Goal: Obtain resource: Obtain resource

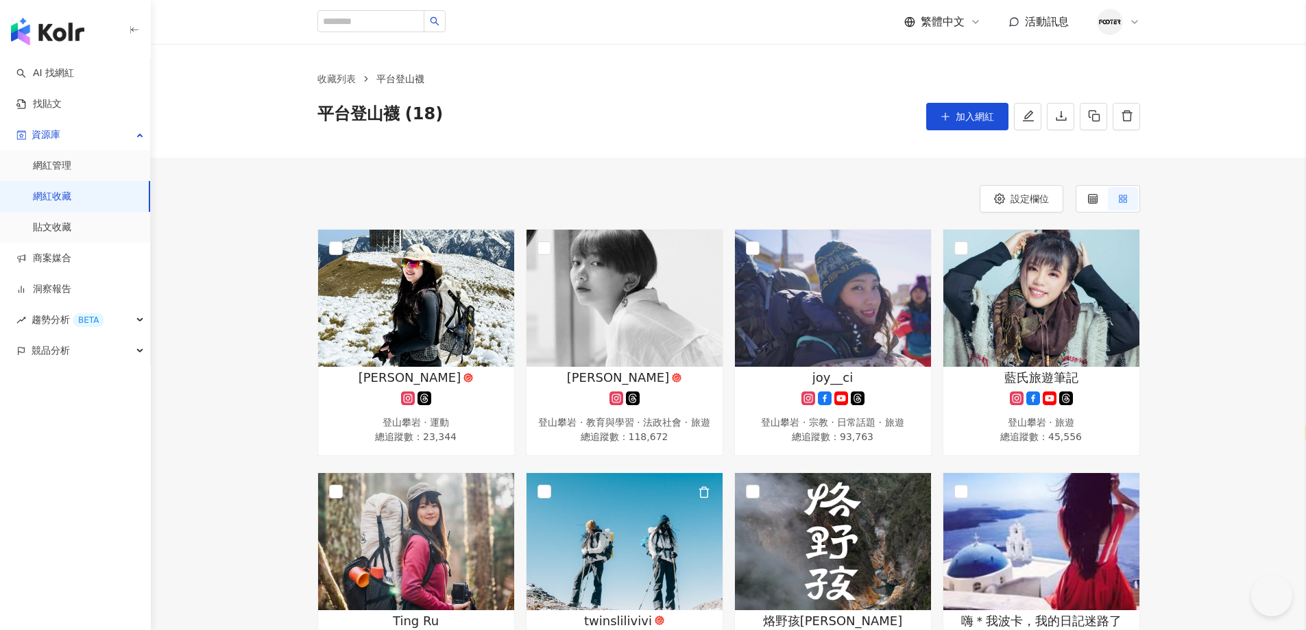
select select "*****"
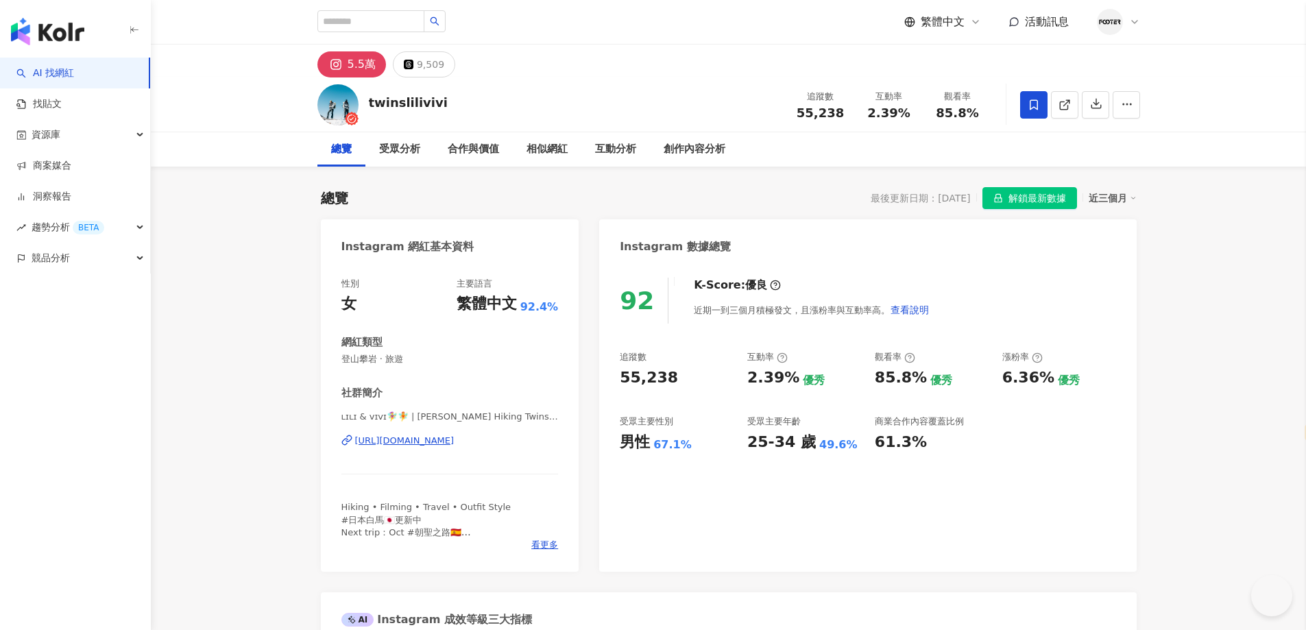
select select "*****"
click at [397, 439] on div "https://www.instagram.com/twinslilivivi/" at bounding box center [404, 441] width 99 height 12
click at [1018, 193] on span "解鎖最新數據" at bounding box center [1037, 199] width 58 height 22
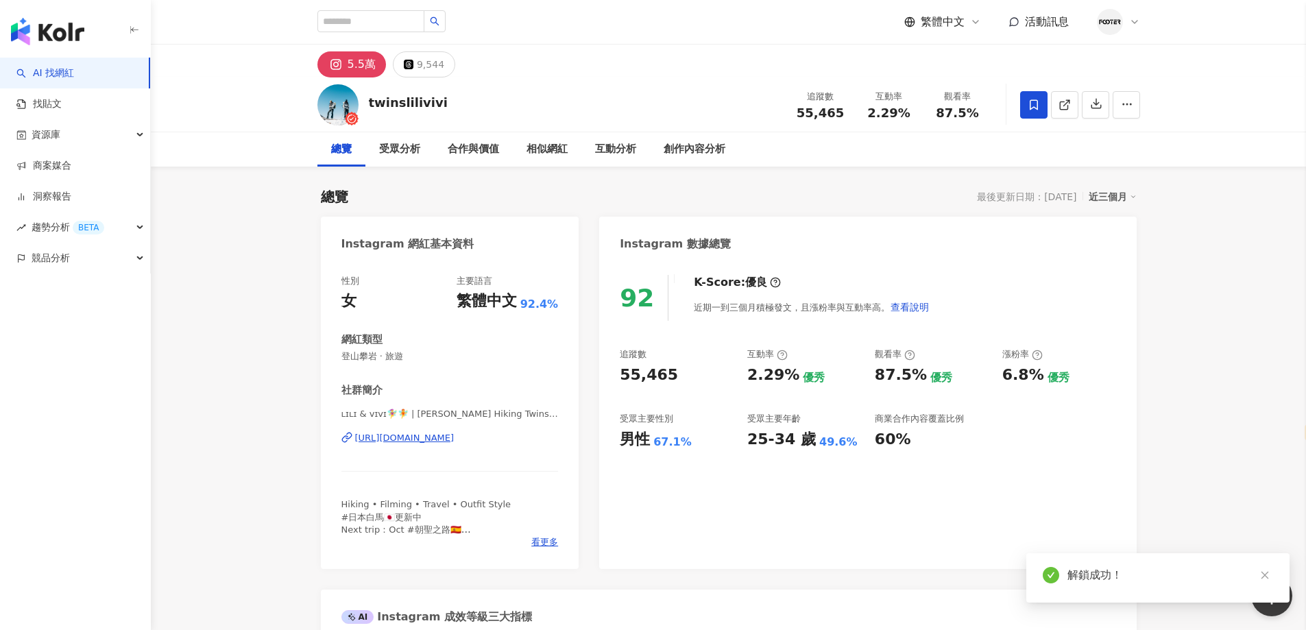
click at [454, 441] on div "https://www.instagram.com/twinslilivivi/" at bounding box center [404, 438] width 99 height 12
click at [1095, 116] on button "button" at bounding box center [1095, 104] width 27 height 27
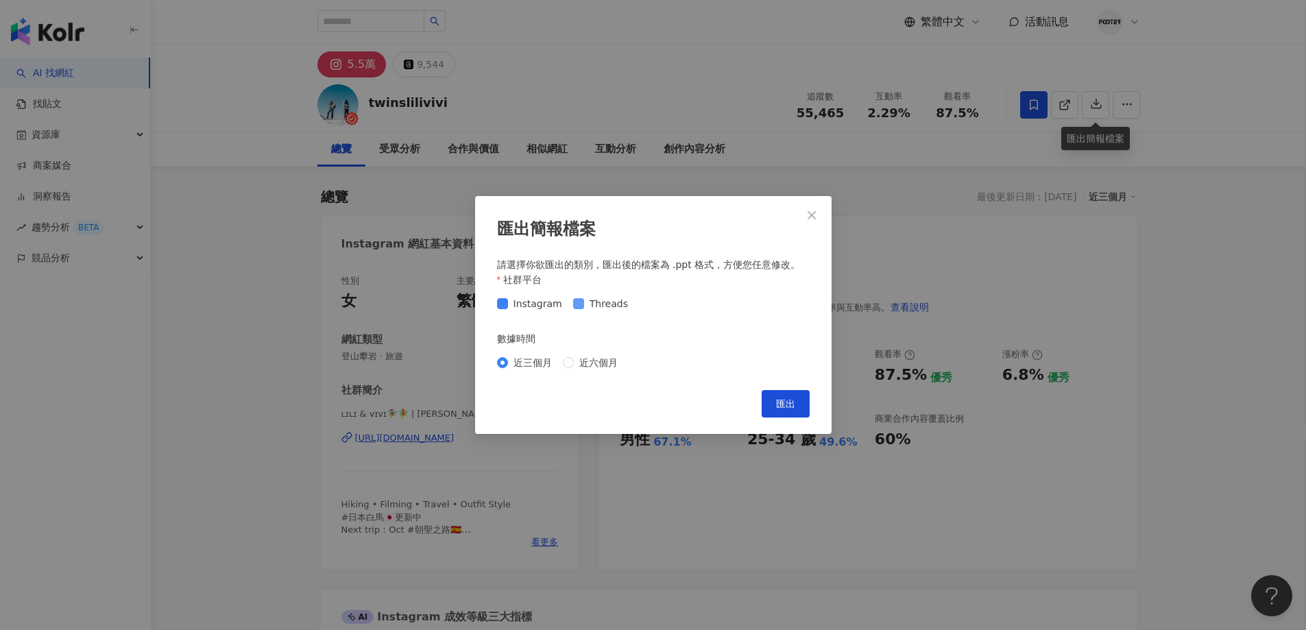
click at [603, 309] on span "Threads" at bounding box center [608, 303] width 49 height 15
click at [776, 409] on span "匯出" at bounding box center [785, 403] width 19 height 11
click at [801, 215] on span "Close" at bounding box center [811, 215] width 27 height 11
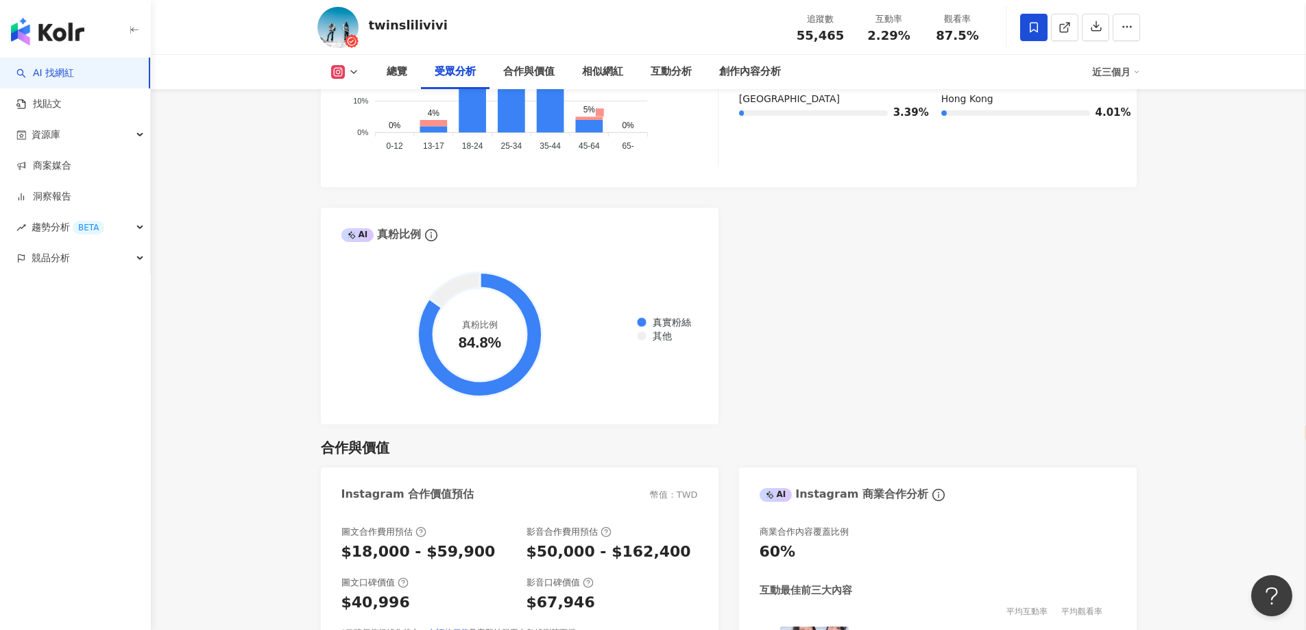
scroll to position [1439, 0]
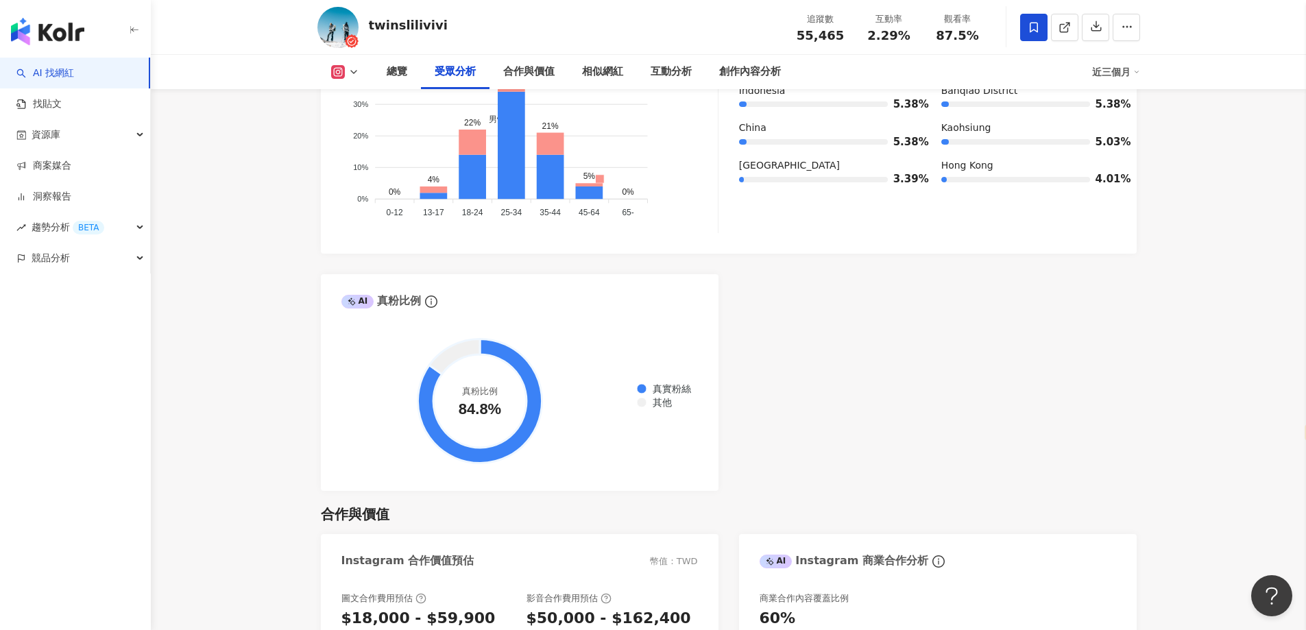
click at [1040, 311] on div "AI Instagram 受眾樣貌分析 受眾主要性別 男性 67.1% 受眾主要年齡 25-34 歲 49.6% 受眾年齡及性別分布 男性 女性 60% 60…" at bounding box center [729, 170] width 816 height 642
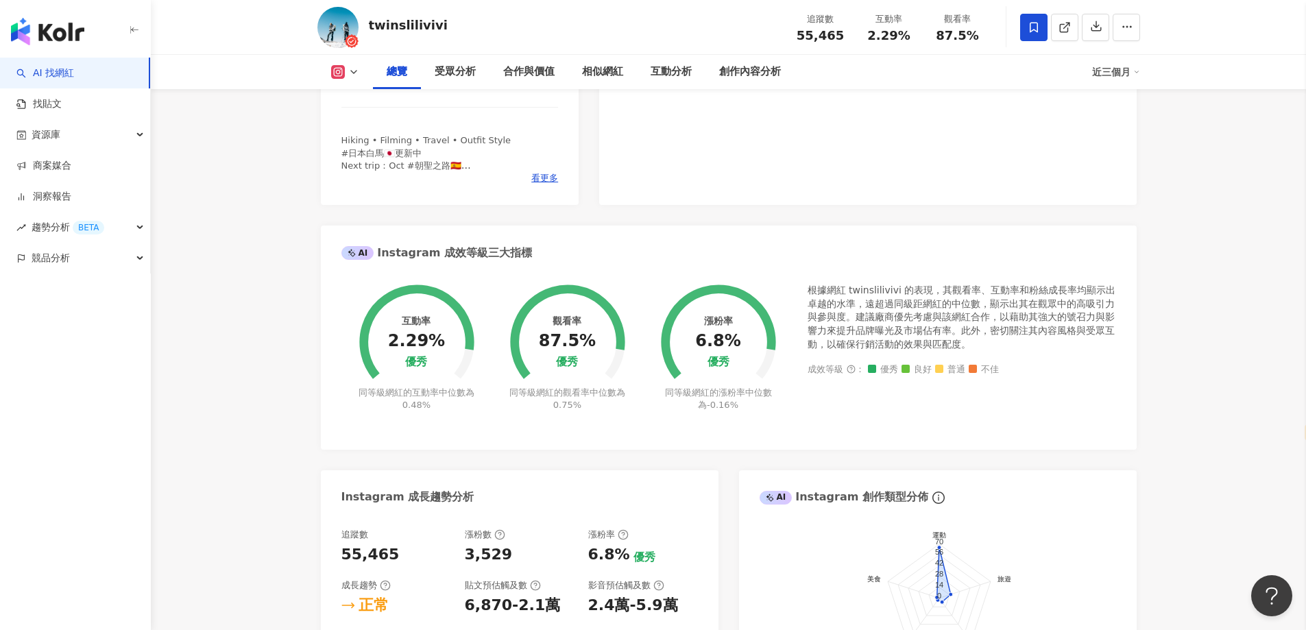
scroll to position [343, 0]
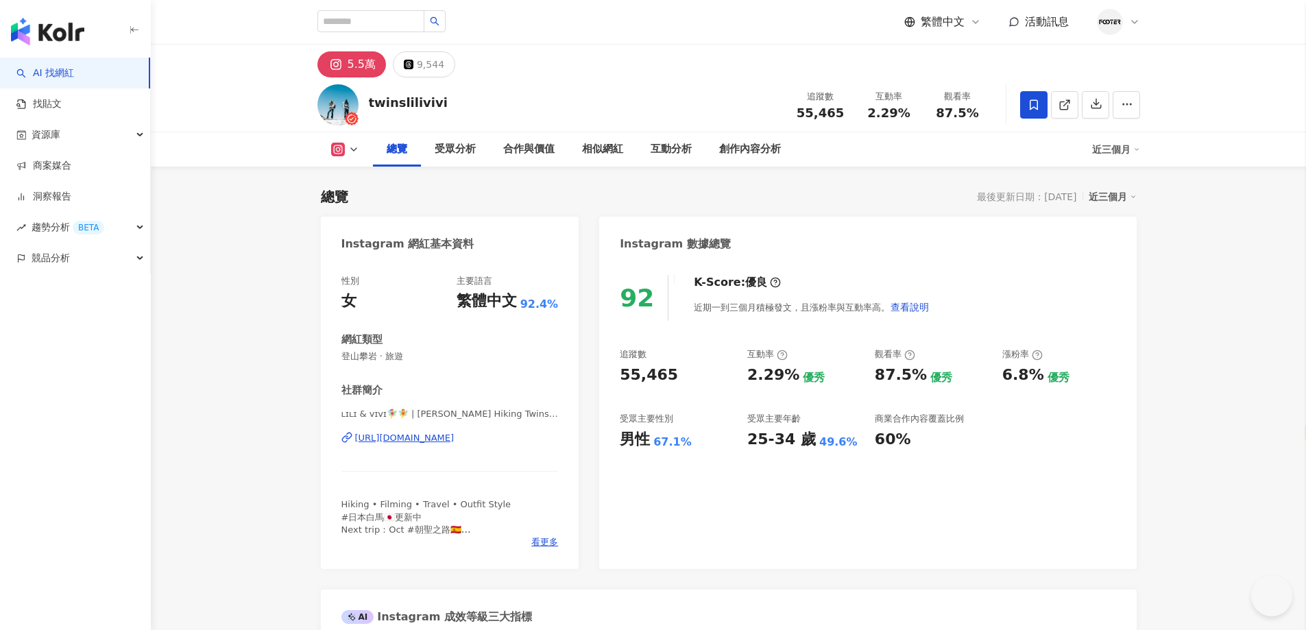
select select "*****"
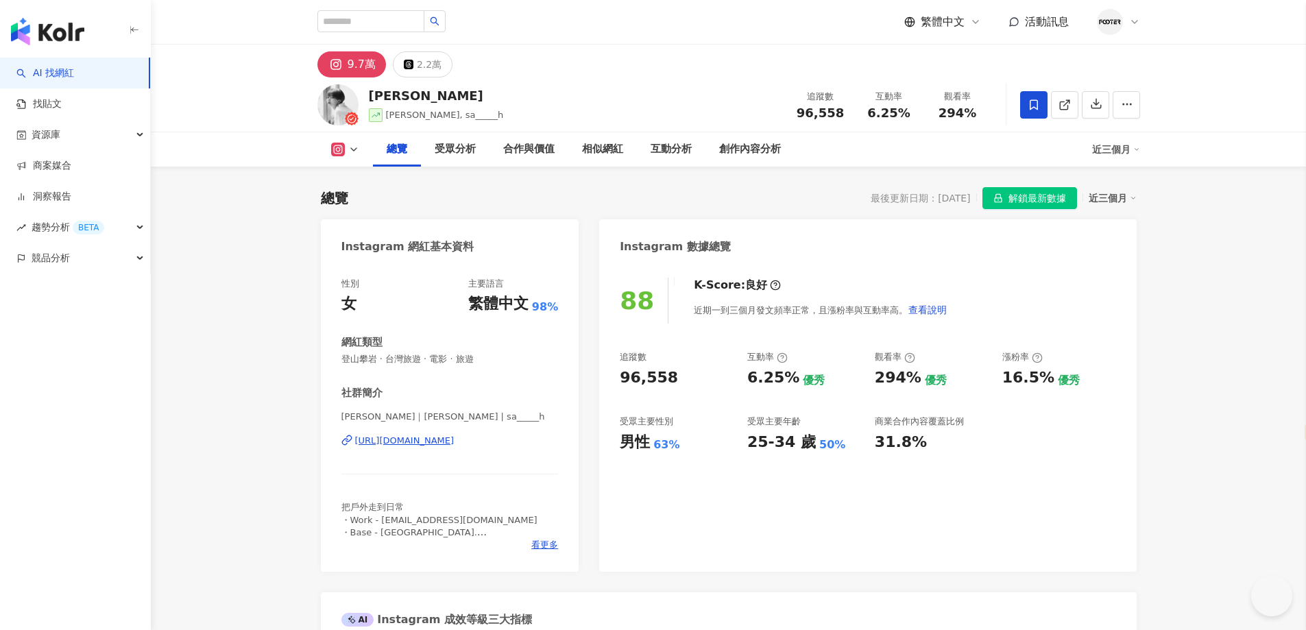
select select "*****"
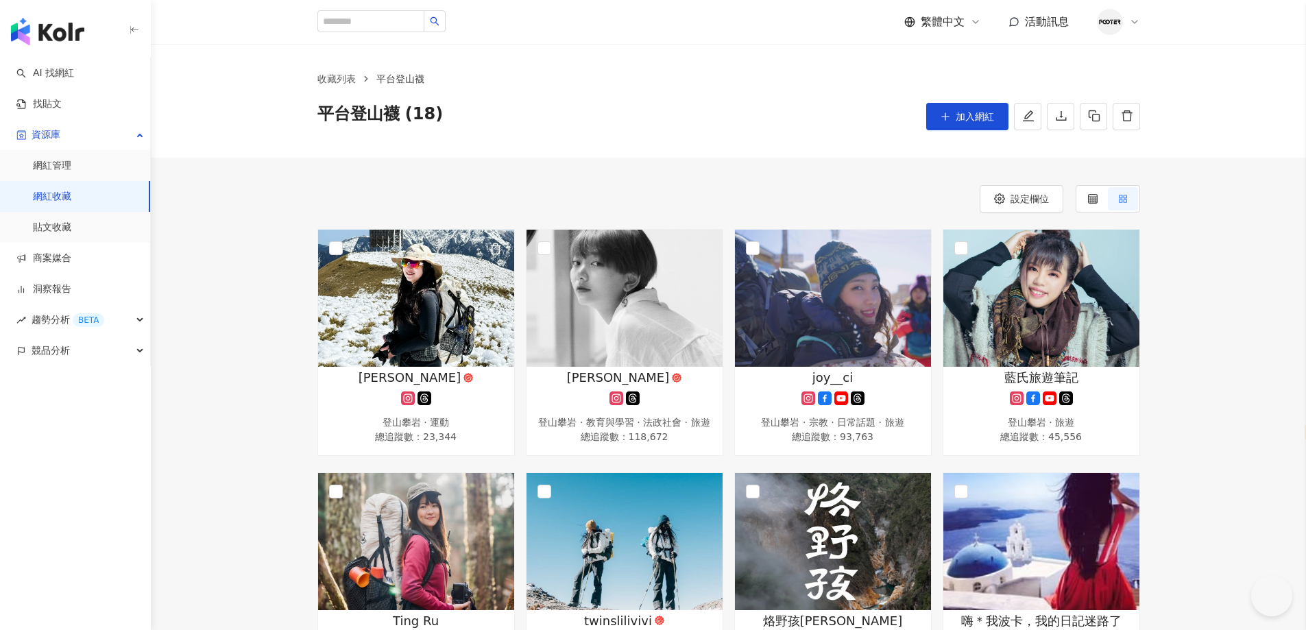
select select "*****"
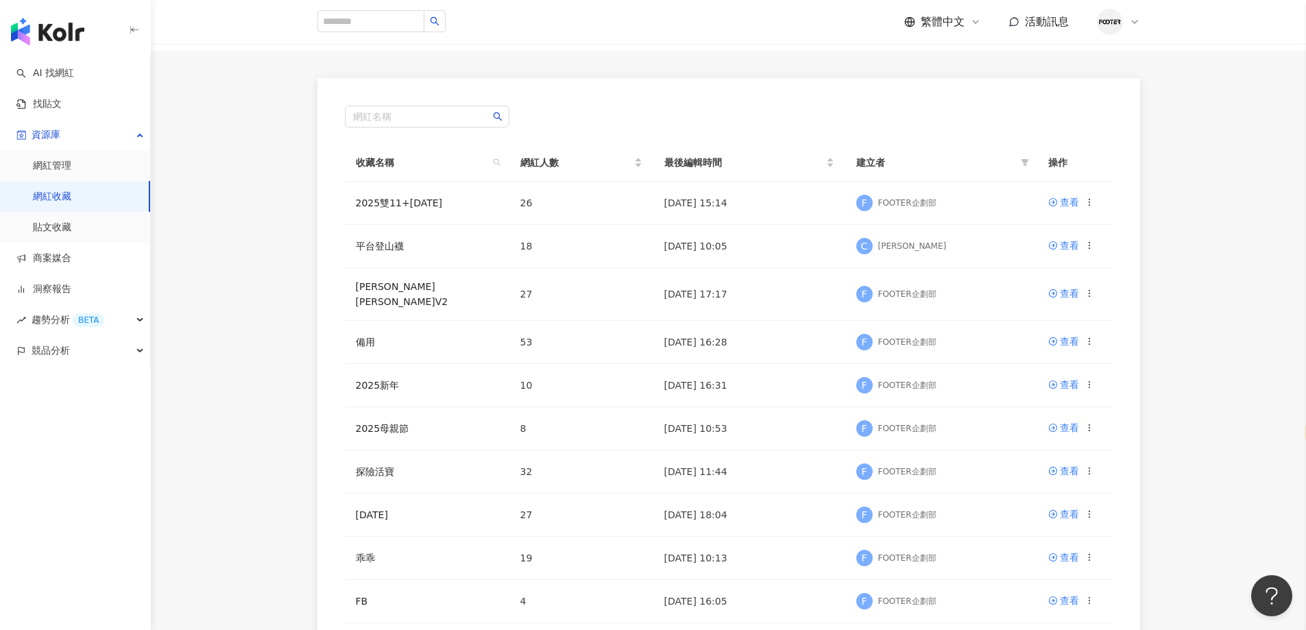
scroll to position [137, 0]
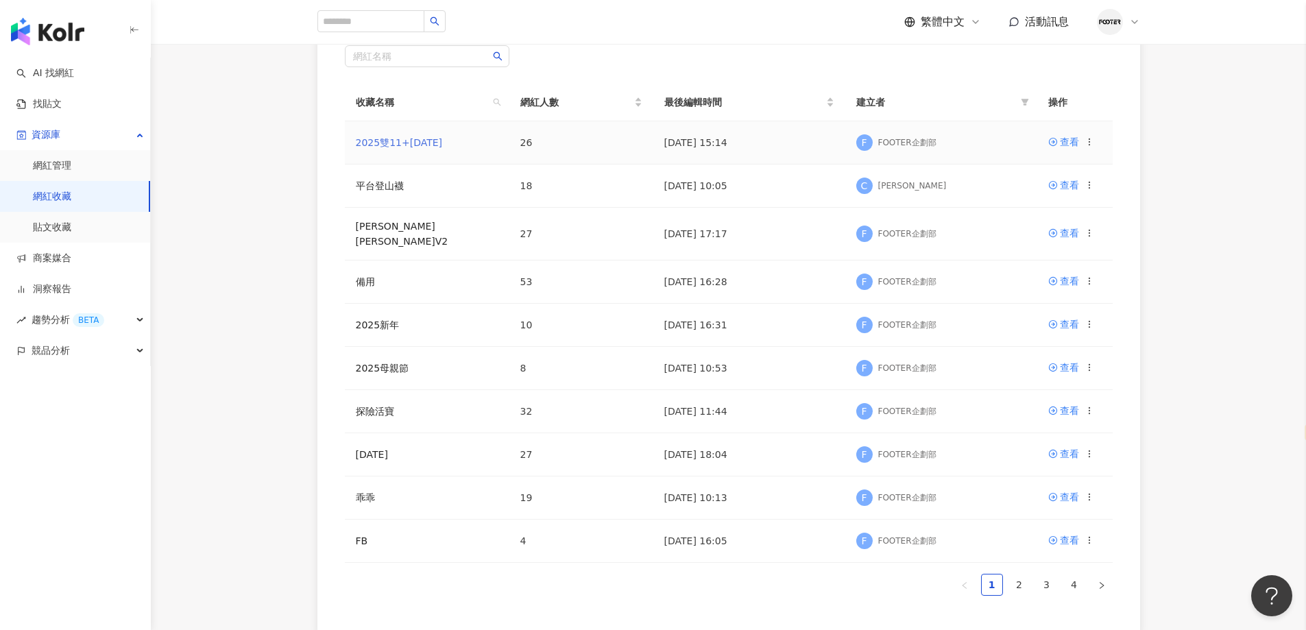
click at [395, 148] on link "2025雙11+聖誕節" at bounding box center [399, 142] width 87 height 11
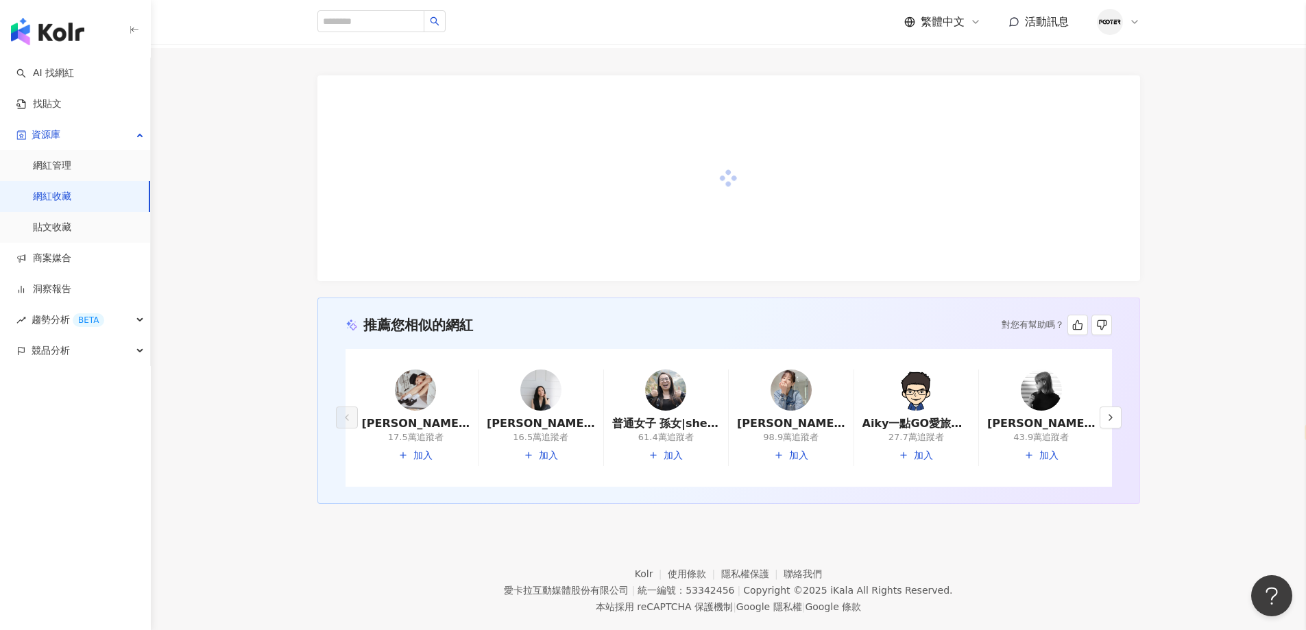
scroll to position [136, 0]
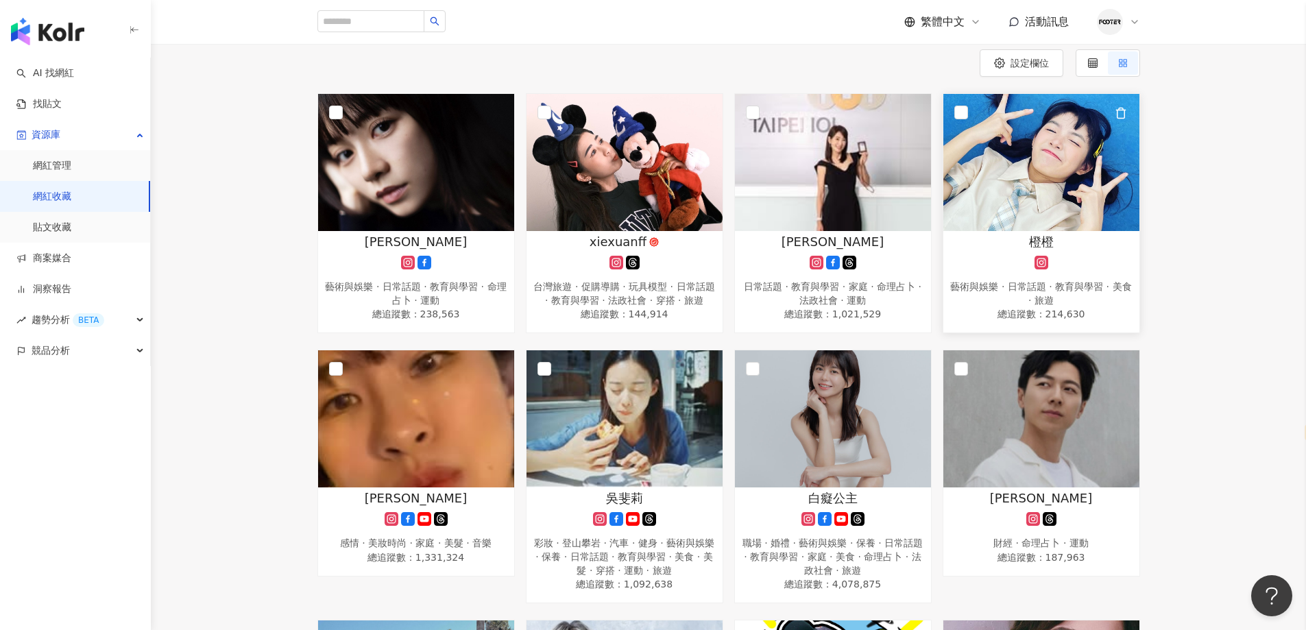
click at [1060, 215] on img at bounding box center [1041, 162] width 196 height 137
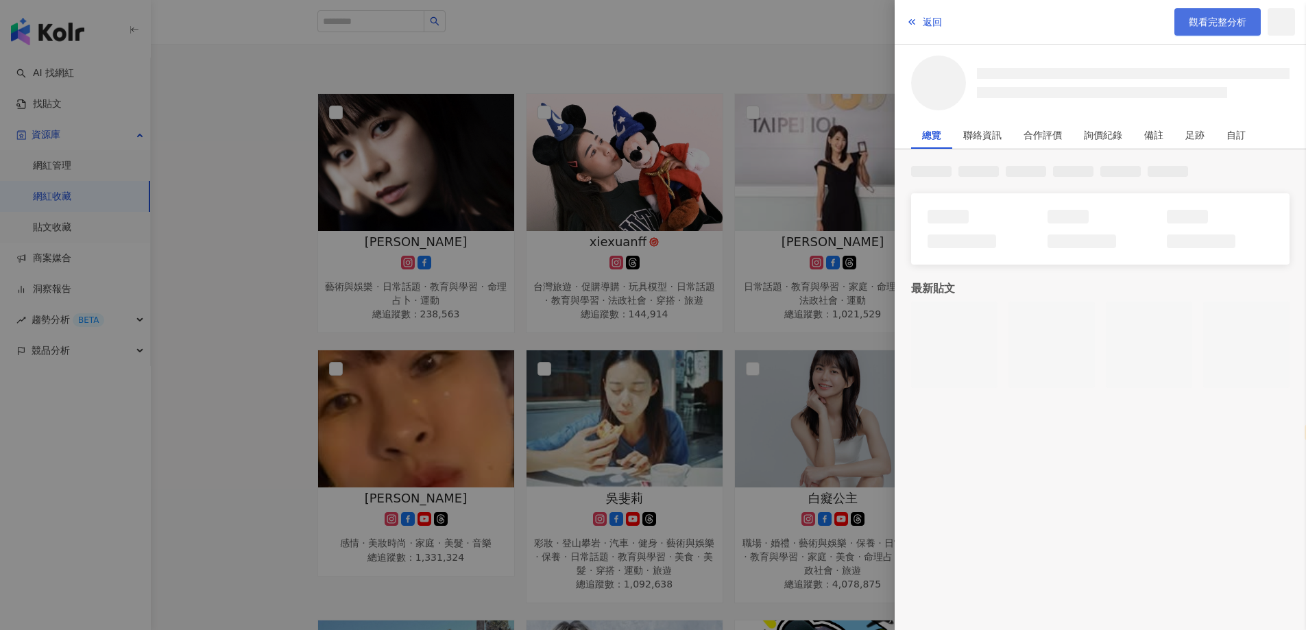
click at [1219, 35] on link "觀看完整分析" at bounding box center [1217, 21] width 86 height 27
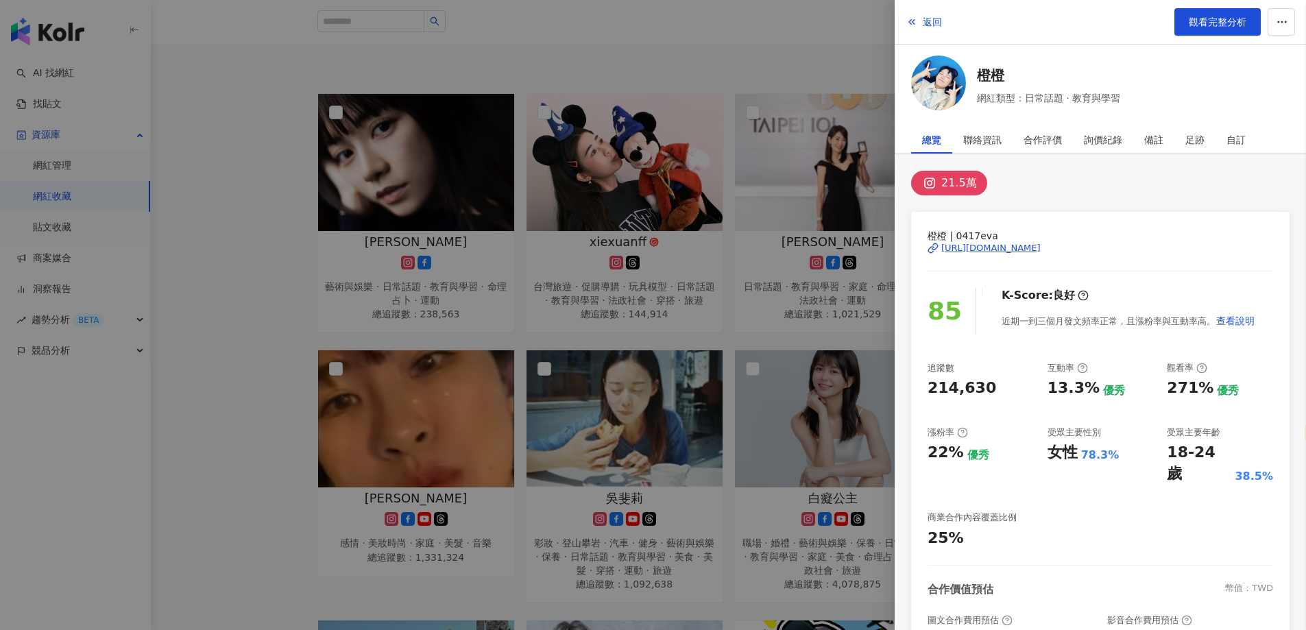
click at [700, 34] on div at bounding box center [653, 315] width 1306 height 630
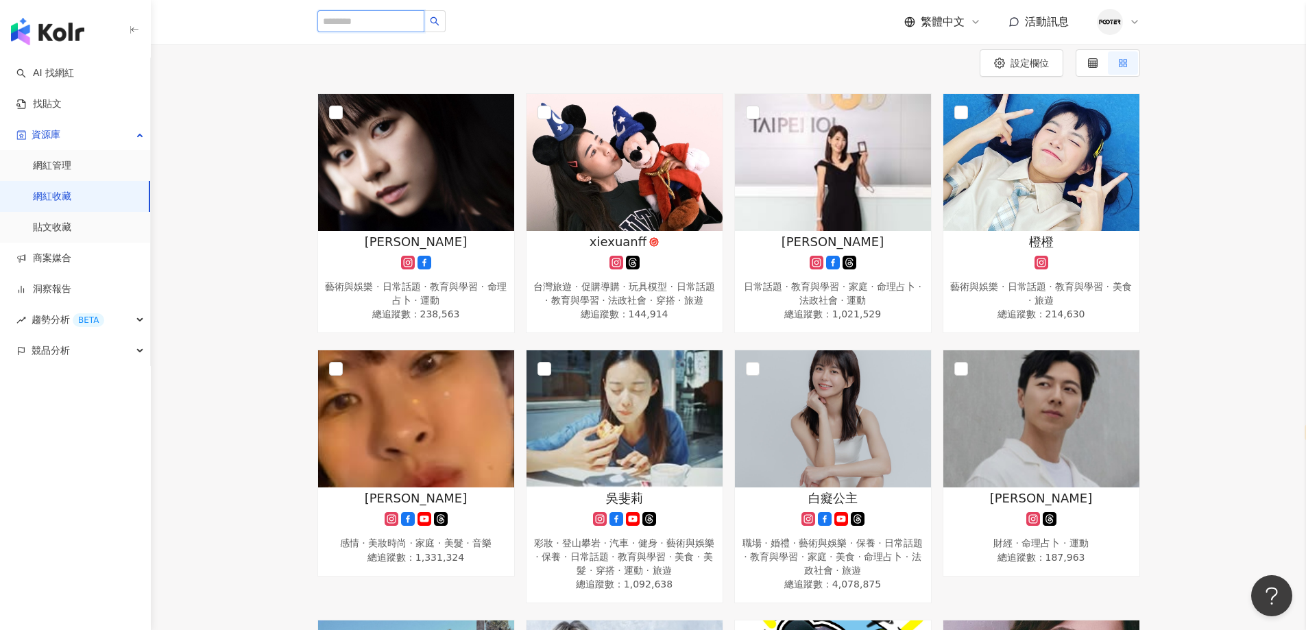
click at [422, 23] on input "search" at bounding box center [370, 21] width 107 height 22
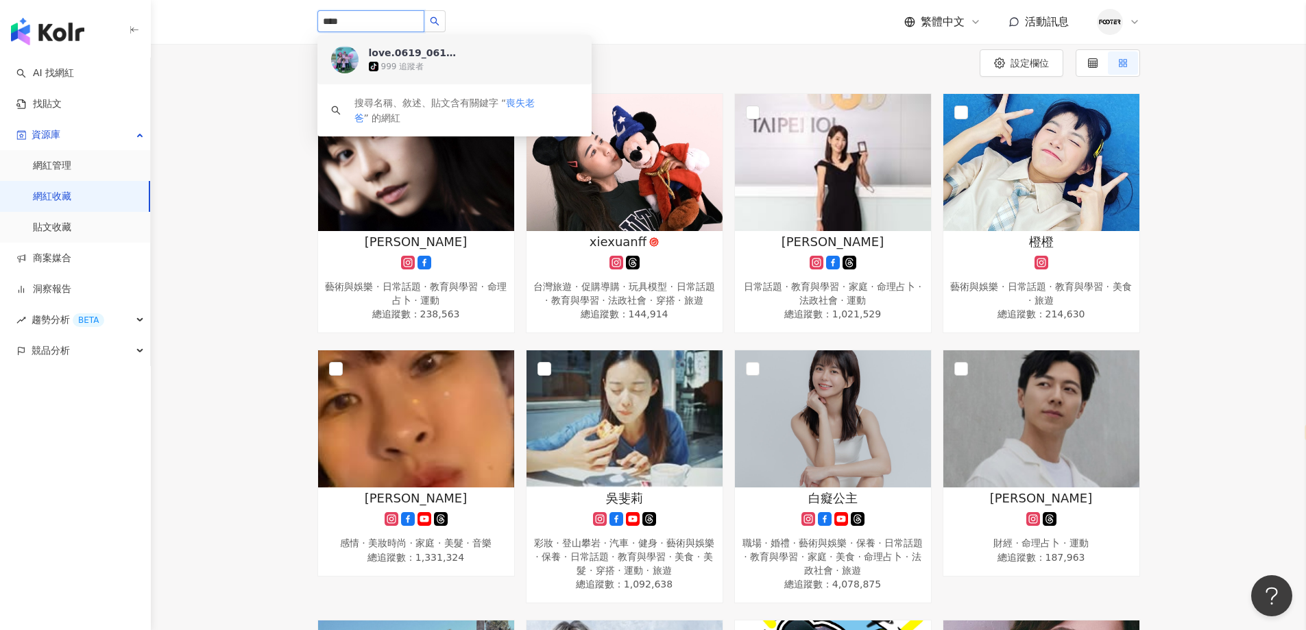
click at [378, 23] on input "****" at bounding box center [370, 21] width 107 height 22
paste input "search"
type input "****"
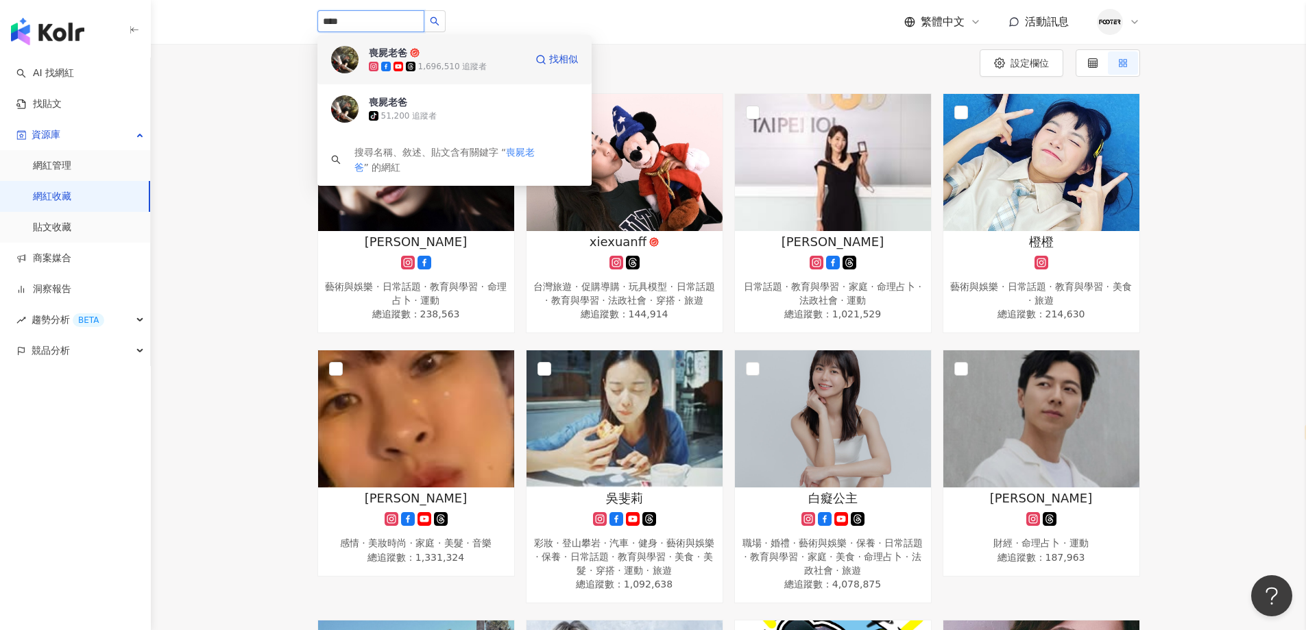
click at [439, 65] on div "1,696,510 追蹤者" at bounding box center [452, 67] width 69 height 12
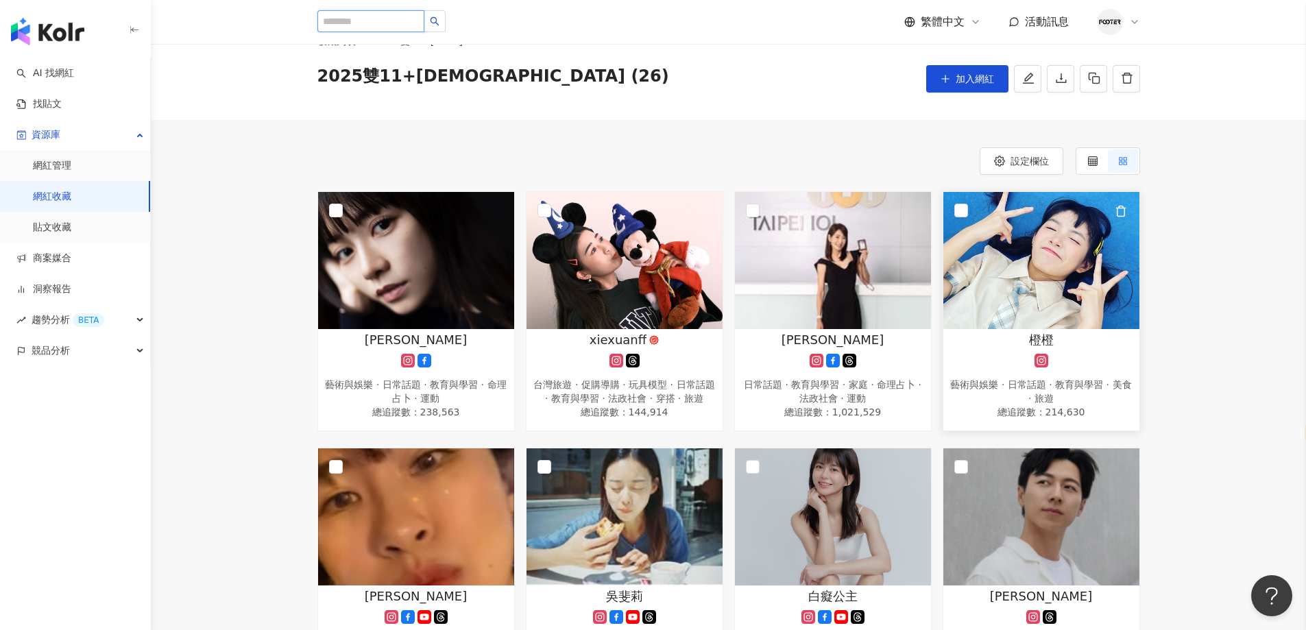
scroll to position [0, 0]
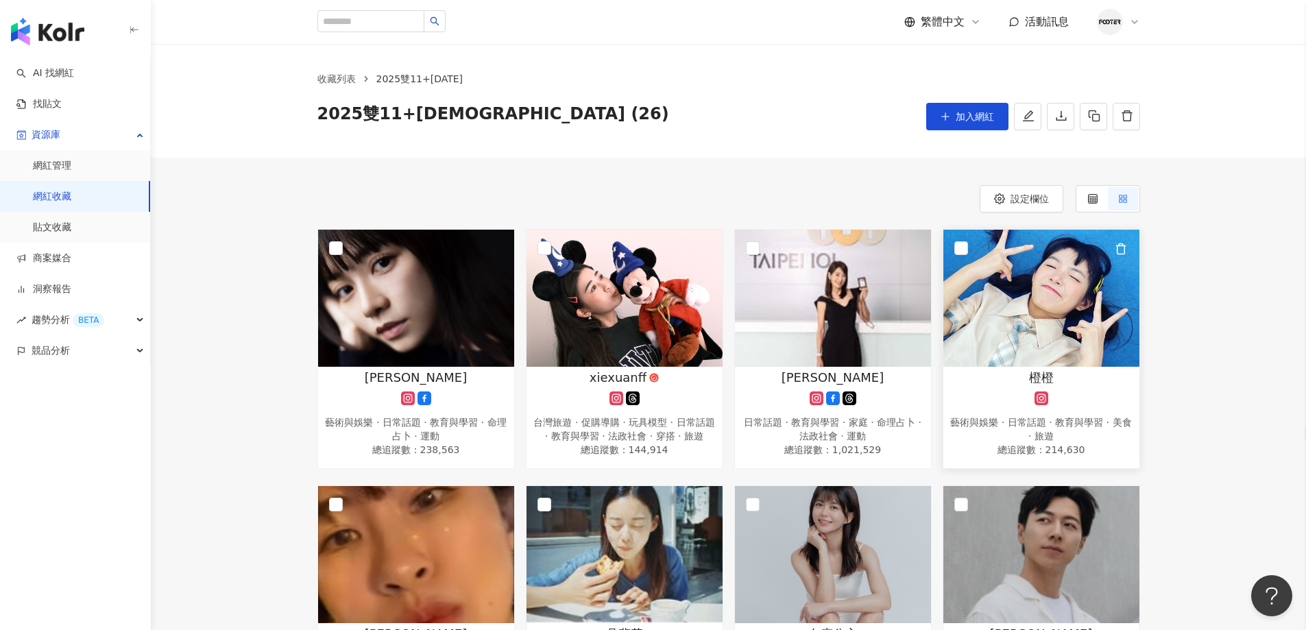
click at [1019, 247] on img at bounding box center [1041, 298] width 196 height 137
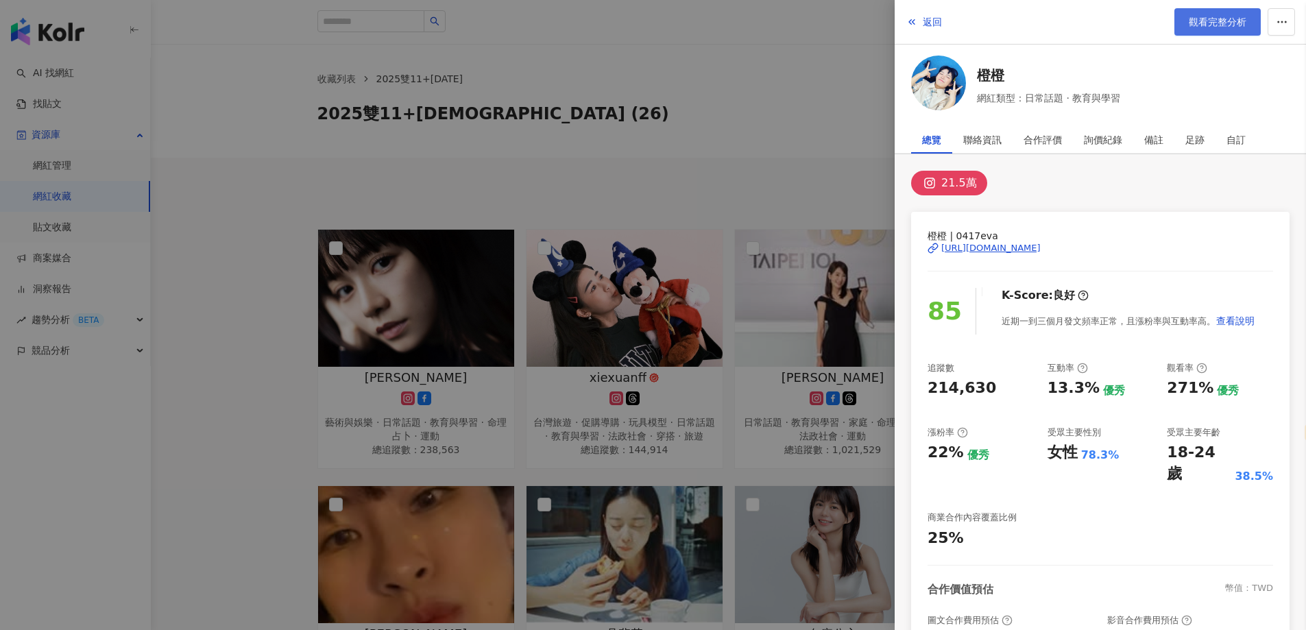
click at [1186, 24] on link "觀看完整分析" at bounding box center [1217, 21] width 86 height 27
click at [195, 176] on div at bounding box center [653, 315] width 1306 height 630
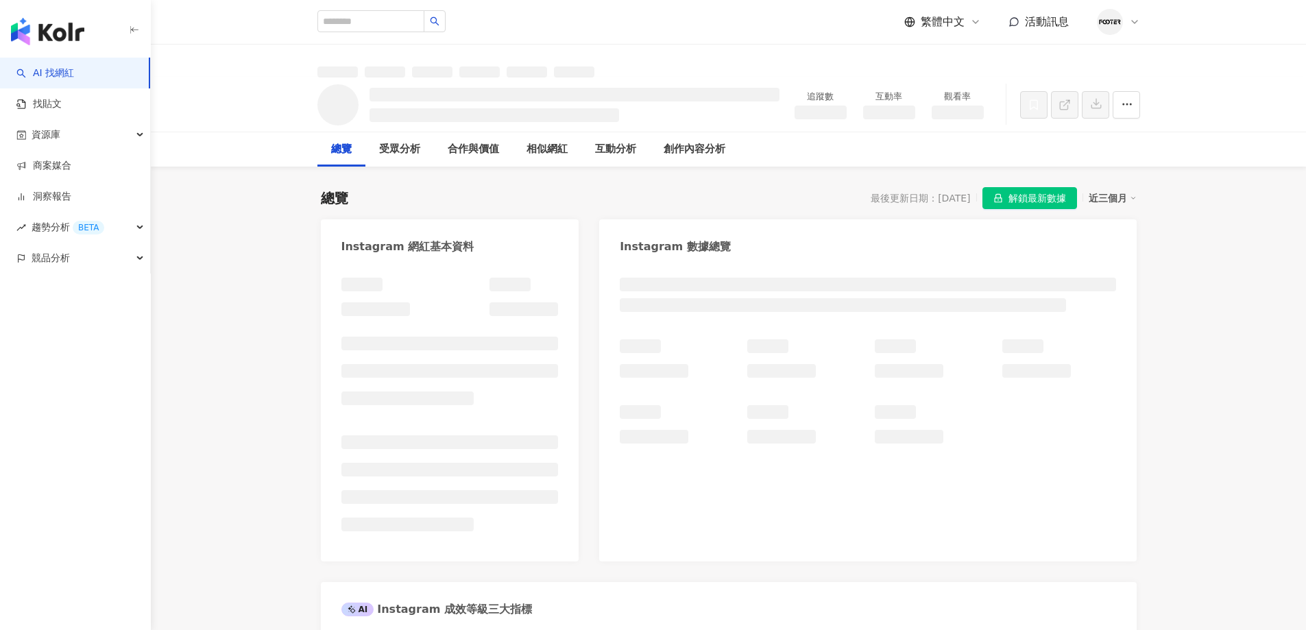
select select "*****"
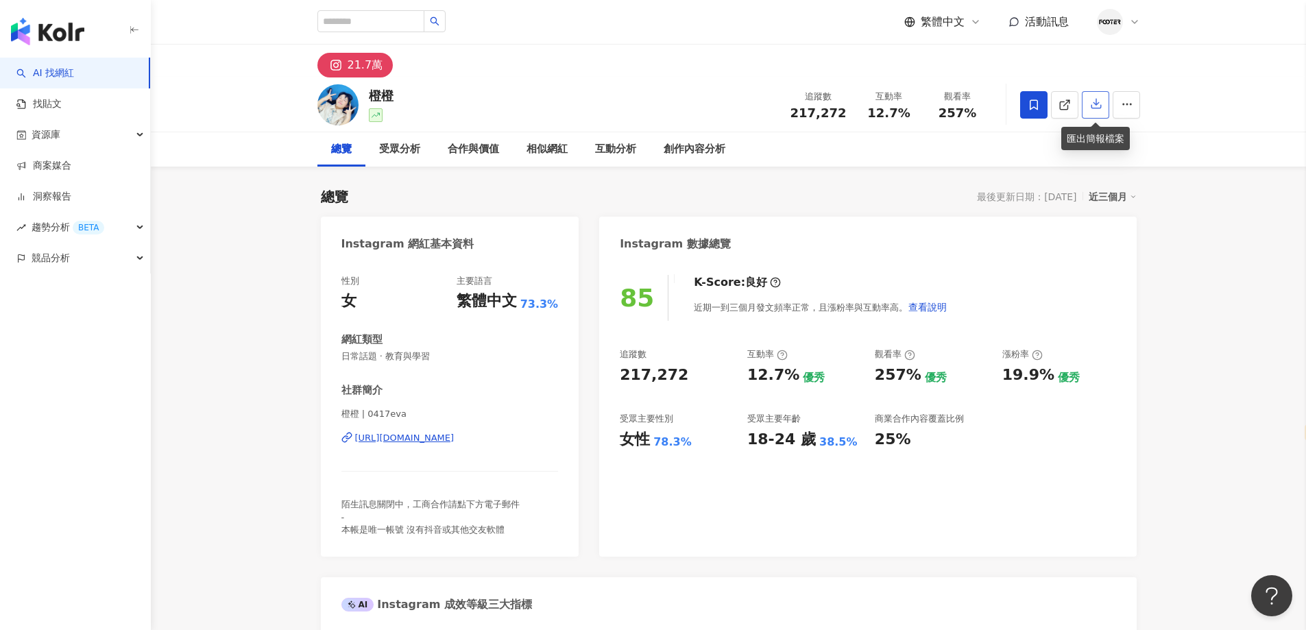
click at [1093, 99] on icon "button" at bounding box center [1096, 103] width 12 height 12
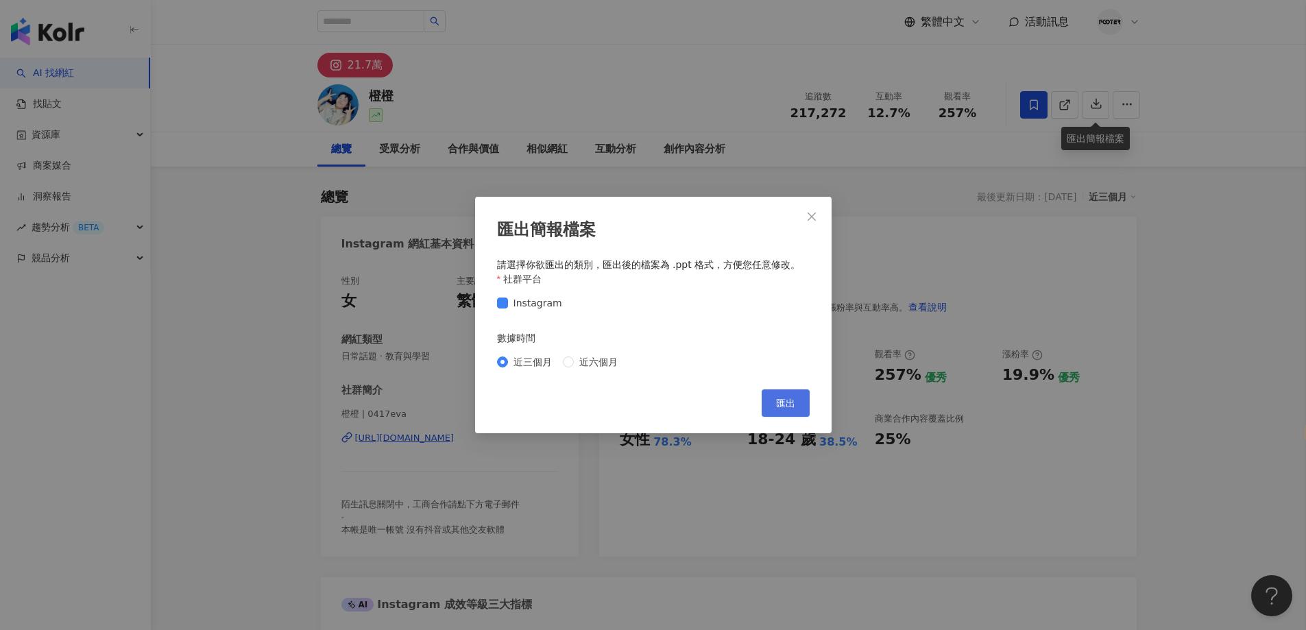
click at [771, 402] on button "匯出" at bounding box center [786, 402] width 48 height 27
click at [812, 221] on icon "close" at bounding box center [811, 216] width 11 height 11
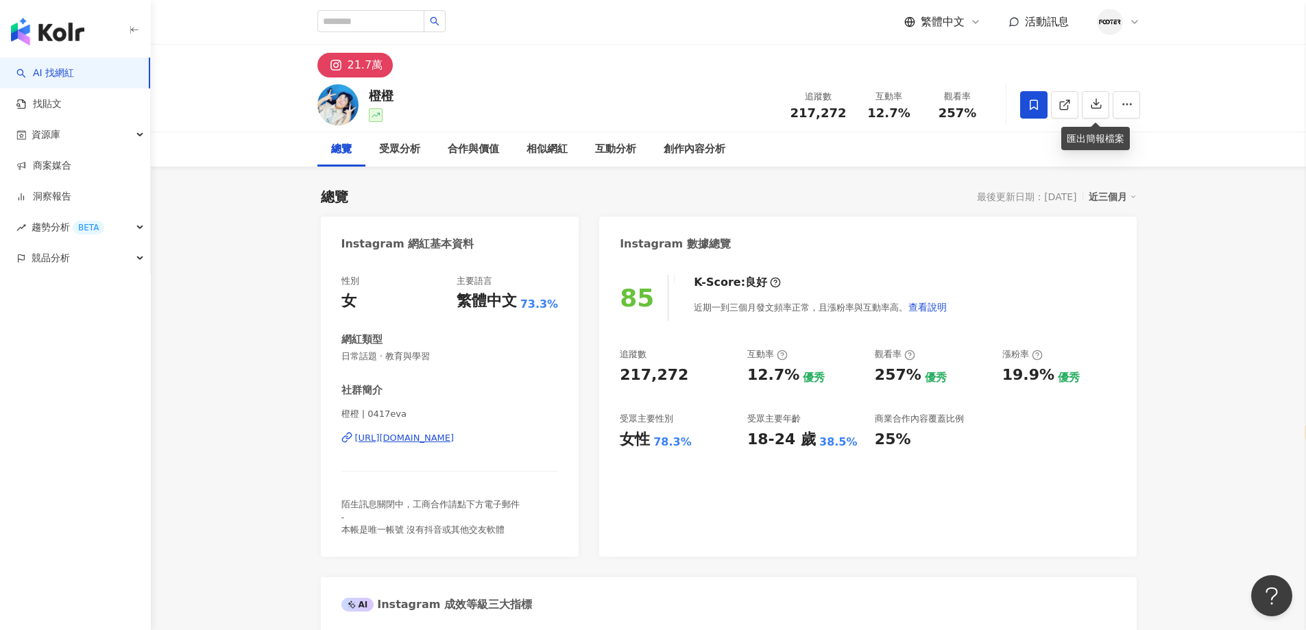
click at [920, 188] on div "總覽 最後更新日期：2025/9/19 近三個月" at bounding box center [729, 196] width 816 height 19
click at [454, 444] on div "[URL][DOMAIN_NAME]" at bounding box center [404, 438] width 99 height 12
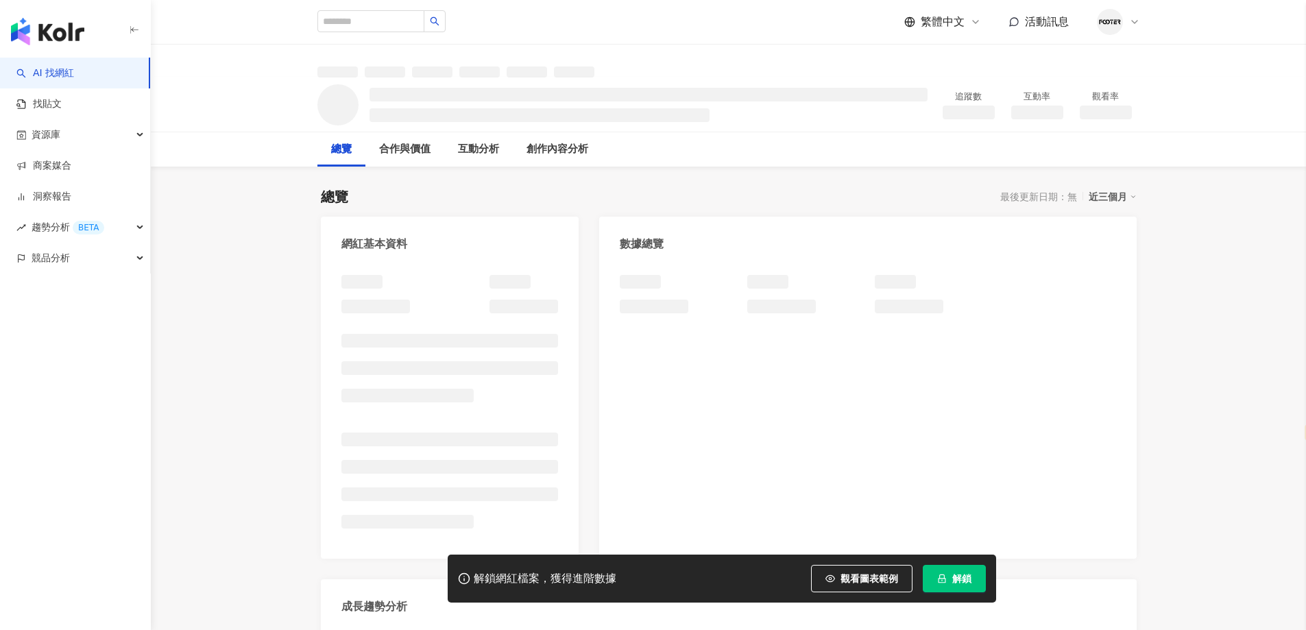
select select "*****"
click at [950, 585] on button "解鎖" at bounding box center [954, 578] width 63 height 27
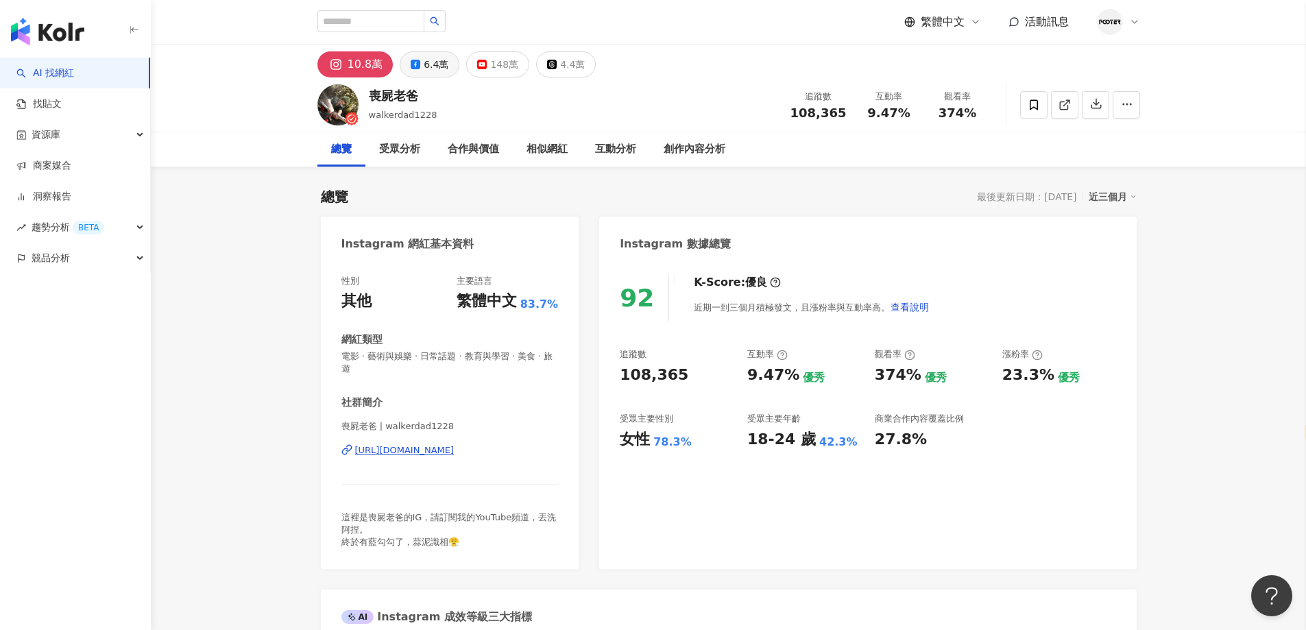
click at [428, 71] on div "6.4萬" at bounding box center [436, 64] width 25 height 19
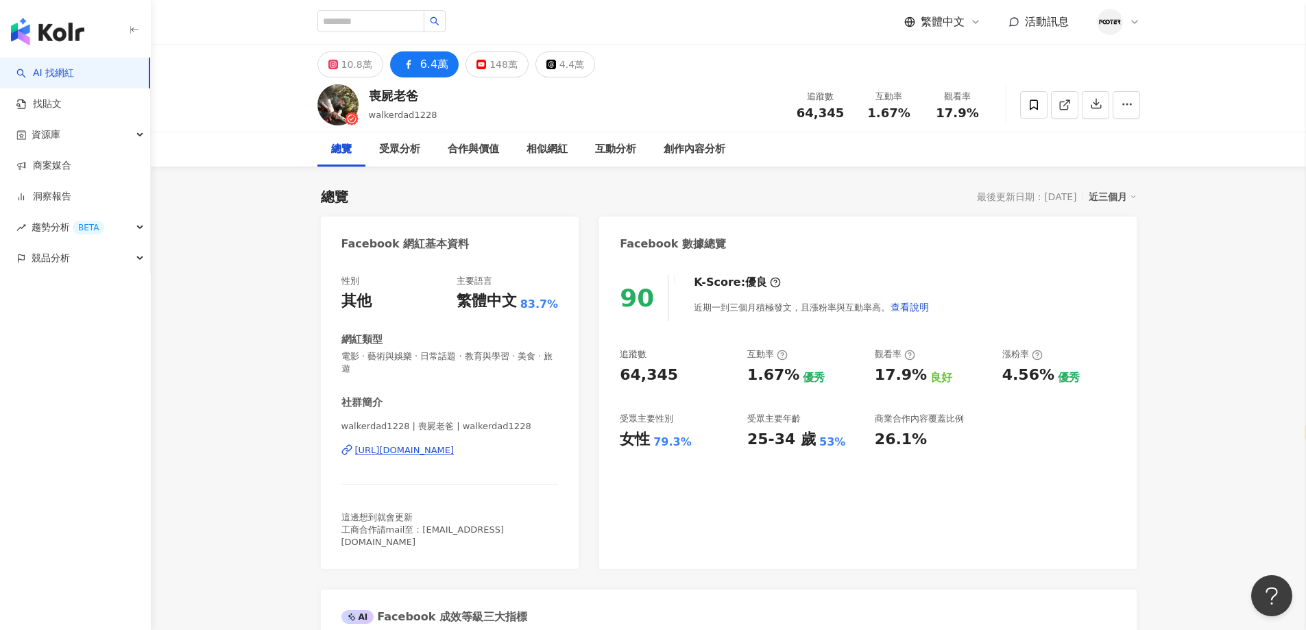
click at [454, 452] on div "[URL][DOMAIN_NAME]" at bounding box center [404, 450] width 99 height 12
click at [1086, 103] on button "button" at bounding box center [1095, 104] width 27 height 27
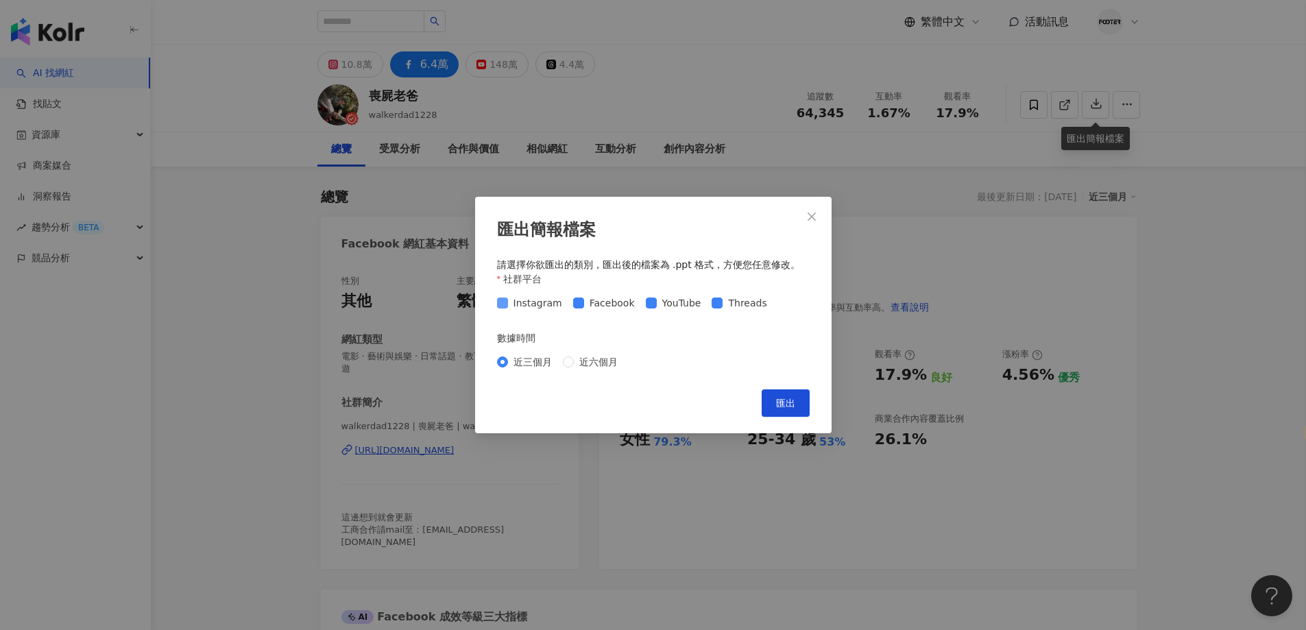
click at [539, 306] on span "Instagram" at bounding box center [538, 302] width 60 height 15
click at [670, 313] on div "Instagram Facebook YouTube Threads" at bounding box center [653, 303] width 313 height 22
drag, startPoint x: 674, startPoint y: 305, endPoint x: 726, endPoint y: 301, distance: 51.6
click at [675, 305] on span "YouTube" at bounding box center [682, 302] width 50 height 15
click at [726, 300] on span "Threads" at bounding box center [746, 302] width 49 height 15
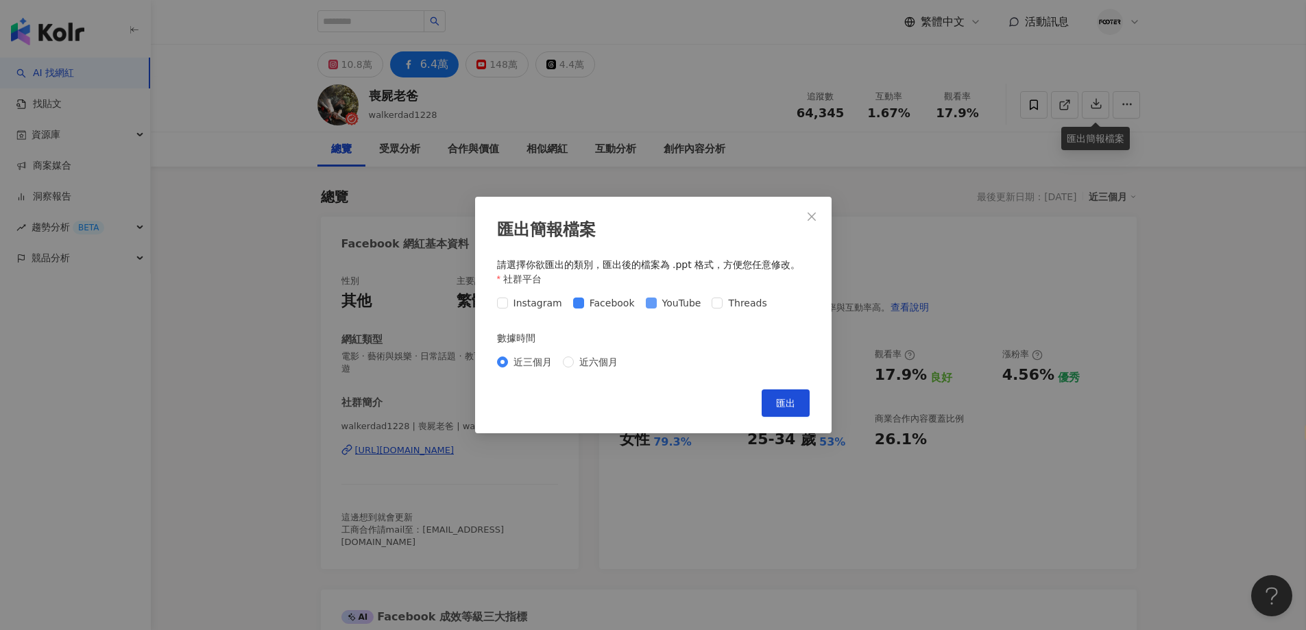
click at [650, 303] on label "YouTube" at bounding box center [676, 302] width 61 height 15
drag, startPoint x: 776, startPoint y: 397, endPoint x: 718, endPoint y: 409, distance: 59.4
click at [776, 396] on button "匯出" at bounding box center [786, 402] width 48 height 27
drag, startPoint x: 1110, startPoint y: 375, endPoint x: 1030, endPoint y: 390, distance: 81.6
click at [1110, 376] on div "匯出簡報檔案 請選擇你欲匯出的類別，匯出後的檔案為 .ppt 格式，方便您任意修改。 社群平台 Instagram Facebook YouTube Thre…" at bounding box center [653, 315] width 1306 height 630
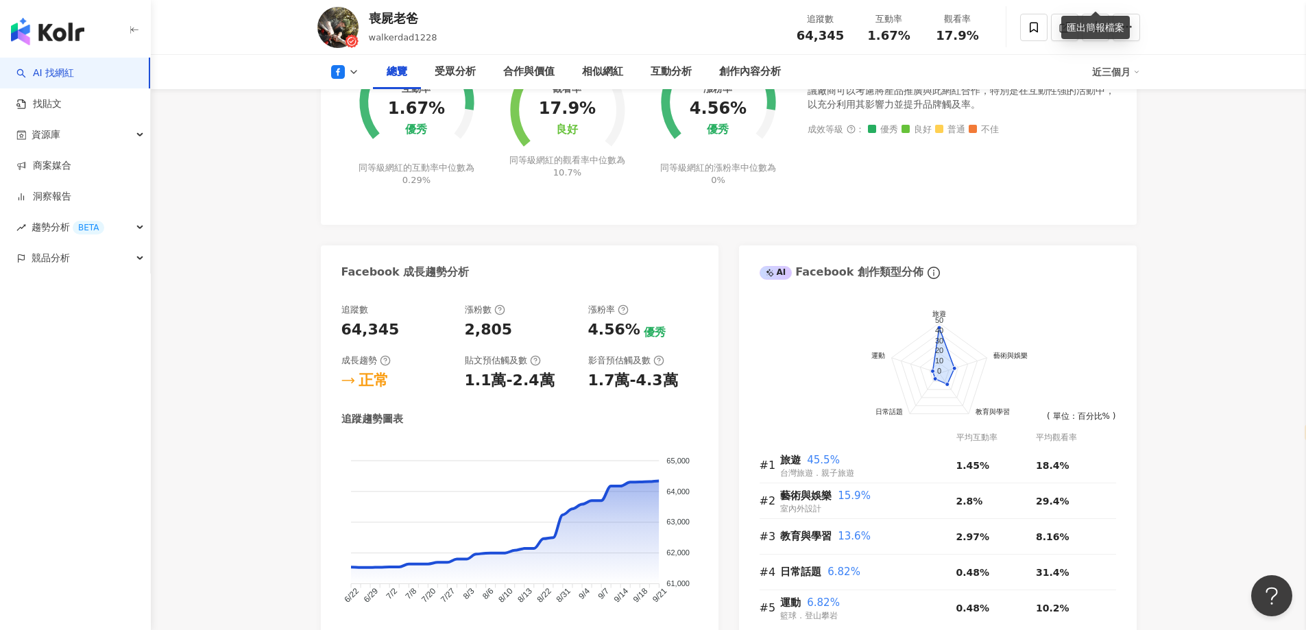
scroll to position [548, 0]
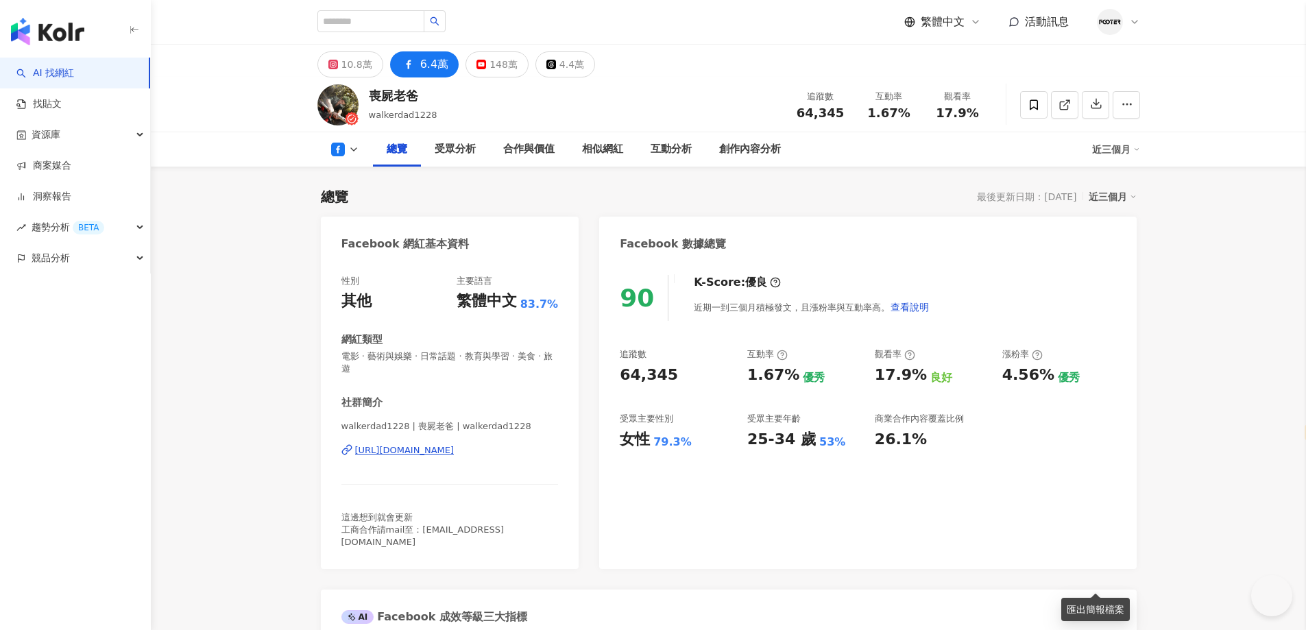
select select "*****"
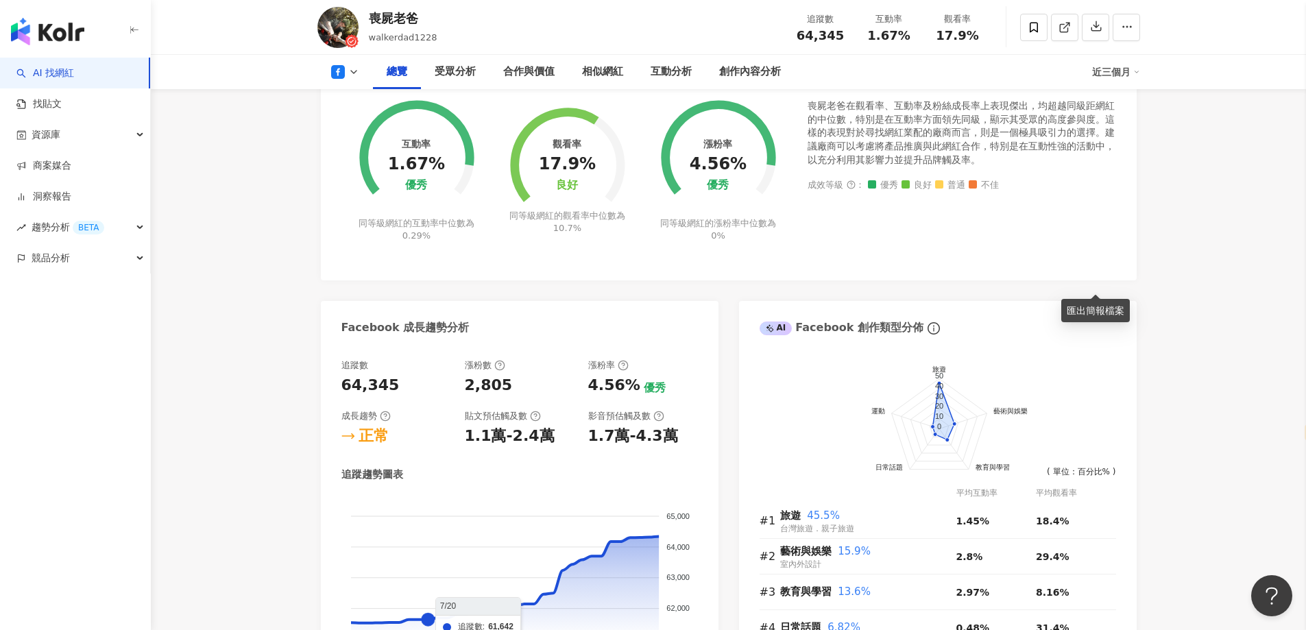
scroll to position [960, 0]
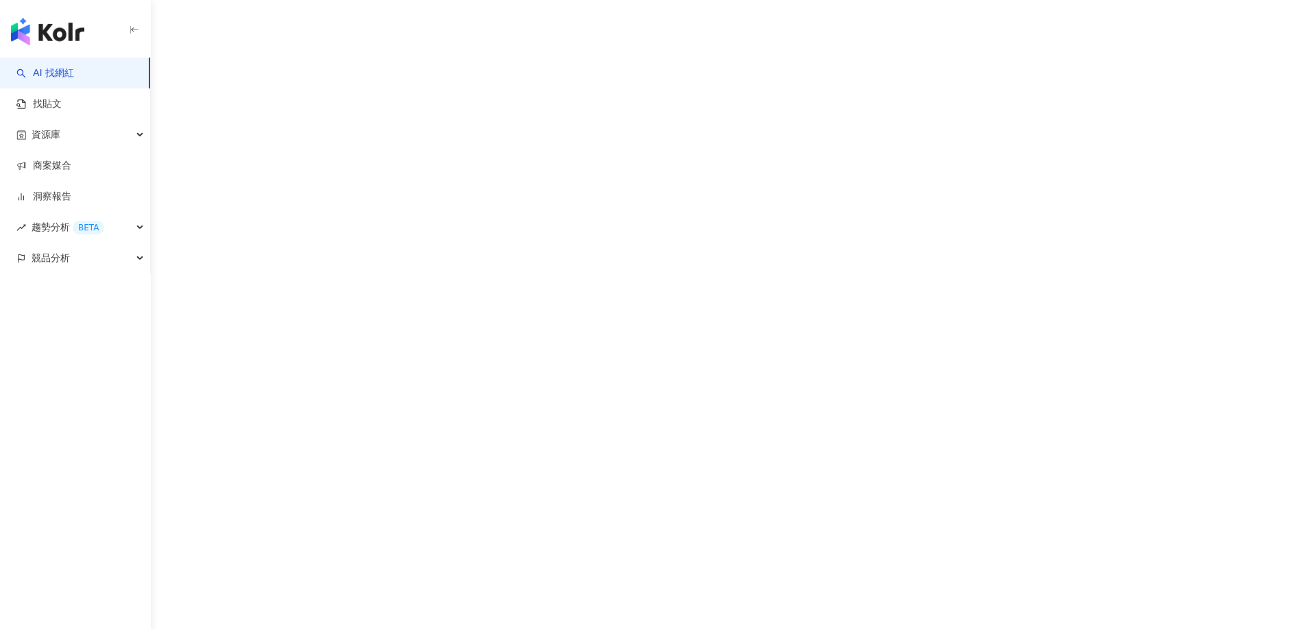
scroll to position [63, 0]
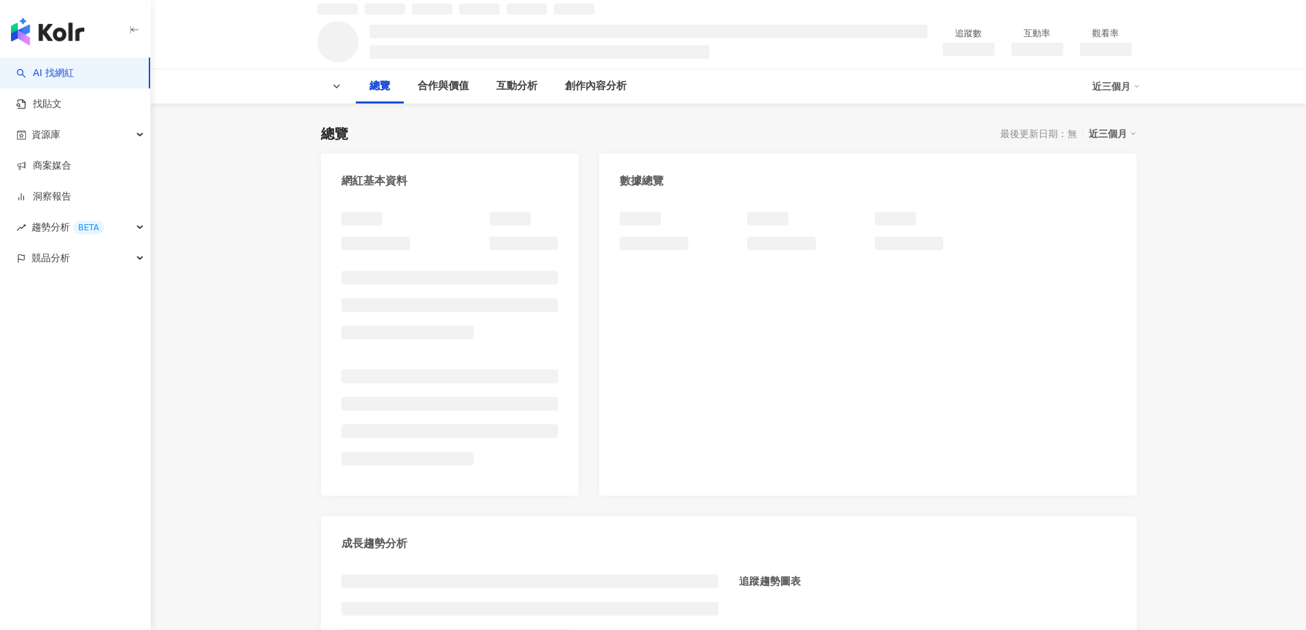
select select "*****"
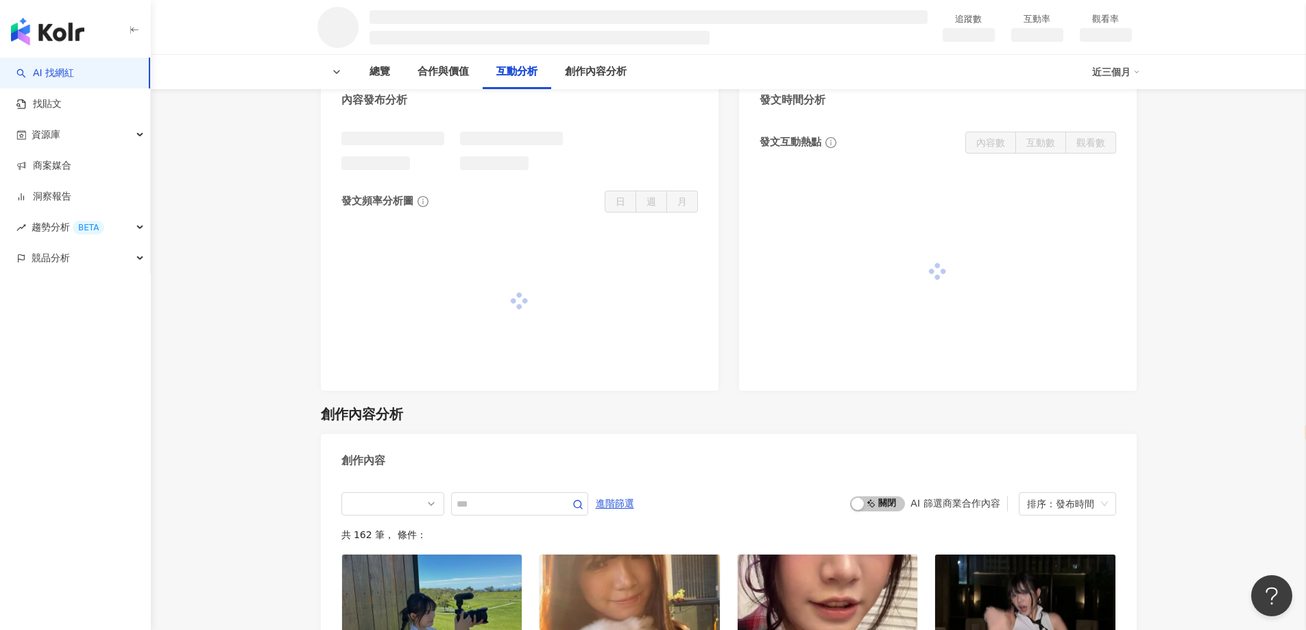
scroll to position [1023, 0]
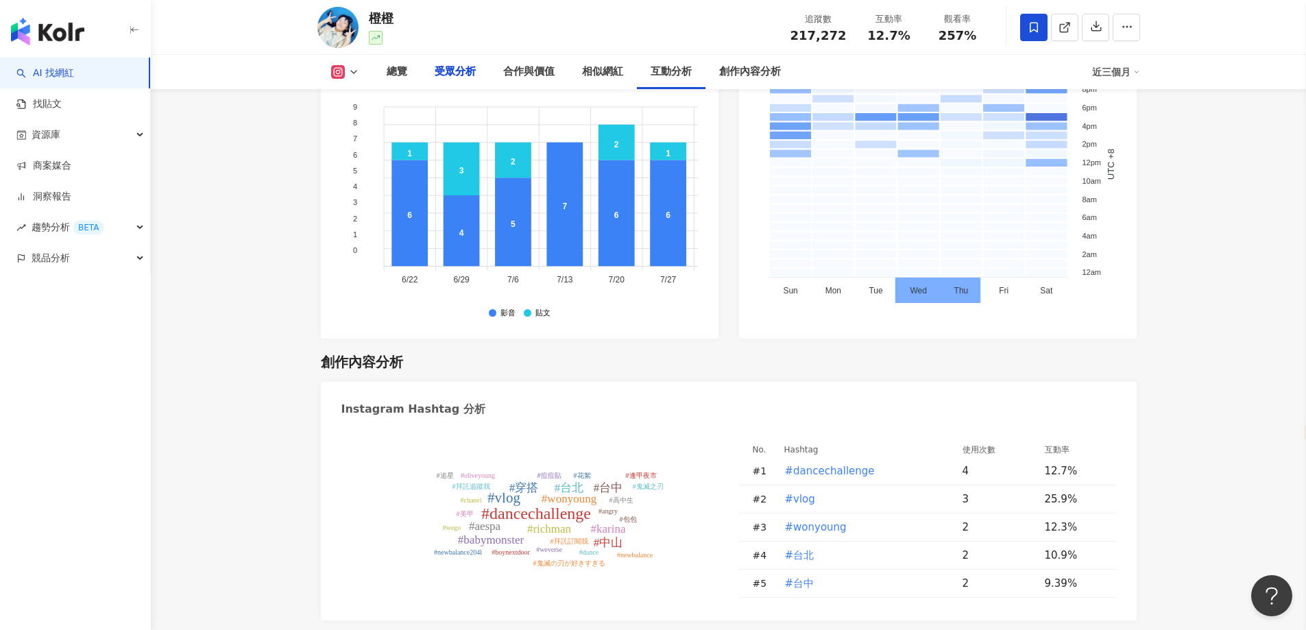
scroll to position [1352, 0]
